Goal: Task Accomplishment & Management: Manage account settings

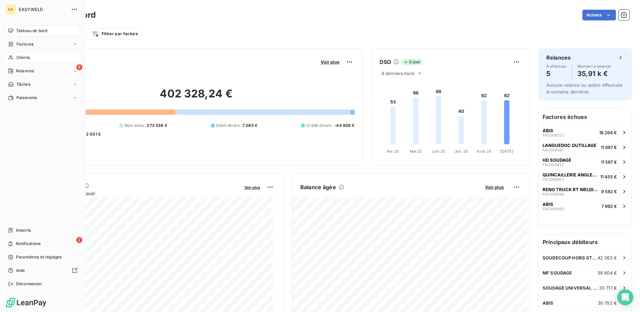
click at [10, 58] on icon at bounding box center [11, 57] width 6 height 5
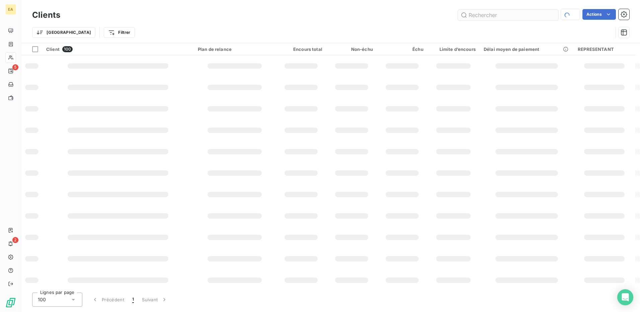
click at [516, 14] on input "text" at bounding box center [508, 15] width 100 height 11
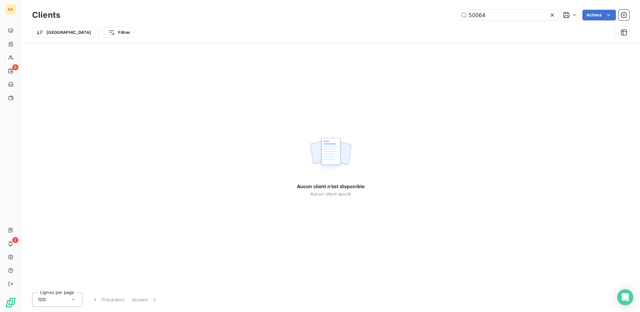
drag, startPoint x: 496, startPoint y: 15, endPoint x: 446, endPoint y: 15, distance: 49.5
click at [446, 15] on div "50064 Actions" at bounding box center [348, 15] width 561 height 11
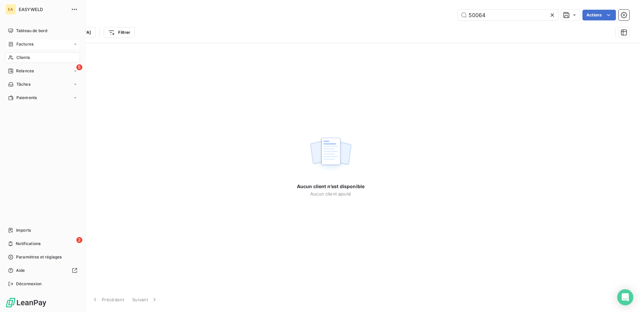
type input "50064"
click at [23, 44] on span "Factures" at bounding box center [24, 44] width 17 height 6
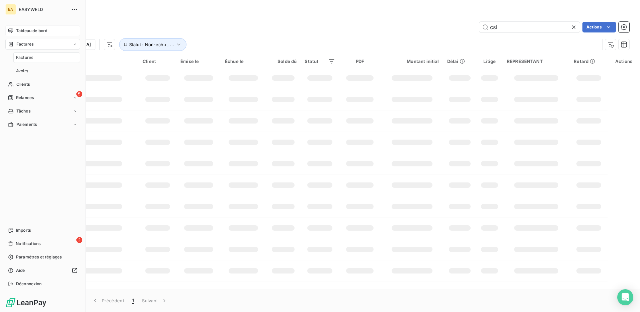
click at [21, 28] on span "Tableau de bord" at bounding box center [31, 31] width 31 height 6
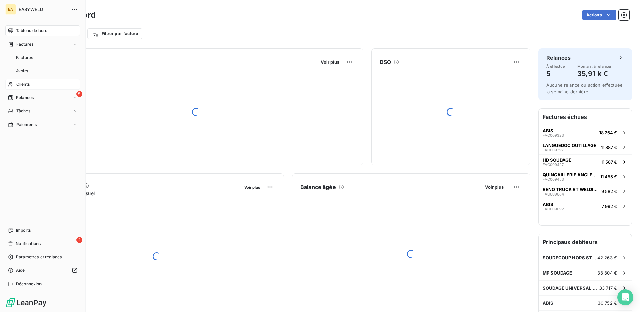
click at [26, 87] on div "Clients" at bounding box center [42, 84] width 75 height 11
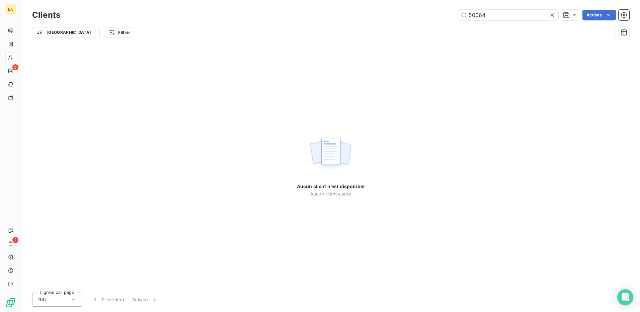
drag, startPoint x: 505, startPoint y: 12, endPoint x: 438, endPoint y: 15, distance: 66.3
click at [438, 15] on div "50064 Actions" at bounding box center [348, 15] width 561 height 11
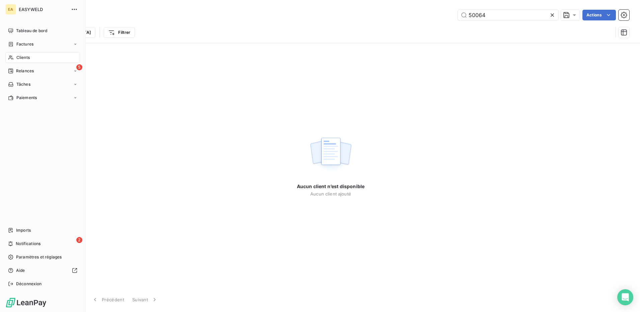
click at [20, 57] on span "Clients" at bounding box center [22, 58] width 13 height 6
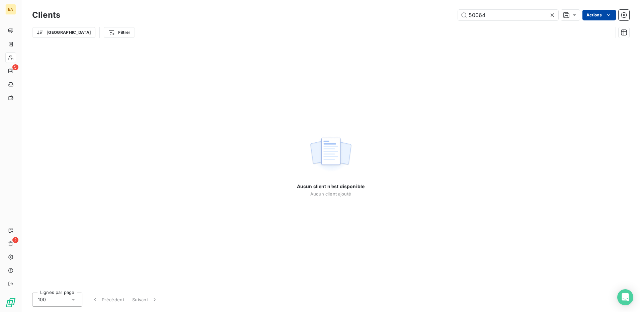
click at [604, 13] on html "EA 5 2 Clients 50064 Actions Trier Filtrer Aucun client n’est disponible Aucun …" at bounding box center [320, 156] width 640 height 312
click at [624, 17] on html "EA 5 2 Clients 50064 Actions Trier Filtrer Aucun client n’est disponible Aucun …" at bounding box center [320, 156] width 640 height 312
click at [624, 17] on icon "button" at bounding box center [624, 15] width 7 height 7
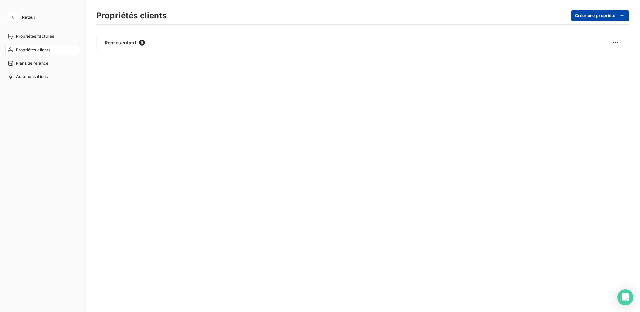
click at [626, 13] on button "Créer une propriété" at bounding box center [600, 15] width 58 height 11
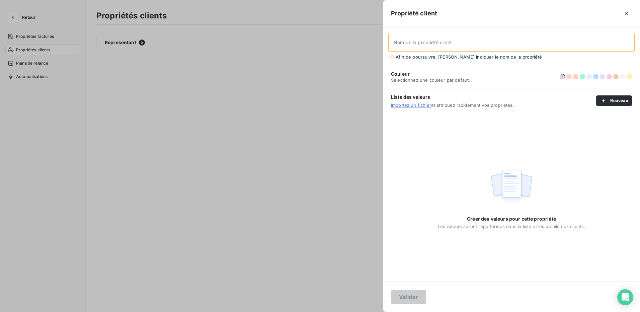
click at [144, 115] on div at bounding box center [320, 156] width 640 height 312
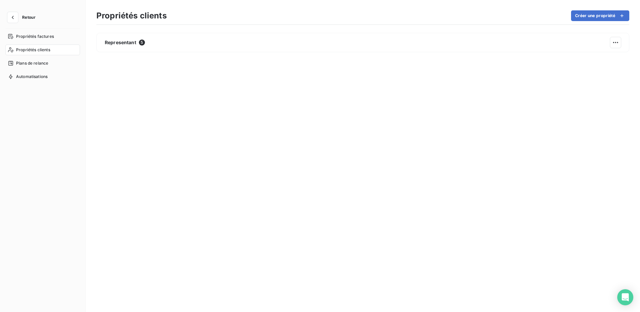
click at [19, 19] on button "Retour" at bounding box center [22, 17] width 35 height 11
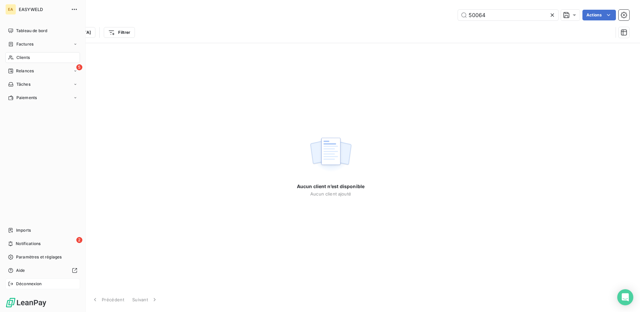
click at [23, 284] on span "Déconnexion" at bounding box center [29, 284] width 26 height 6
